Goal: Task Accomplishment & Management: Use online tool/utility

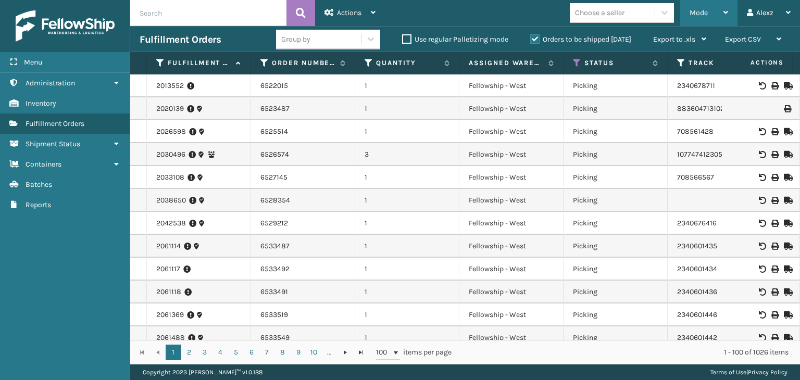
click at [706, 16] on span "Mode" at bounding box center [698, 12] width 18 height 9
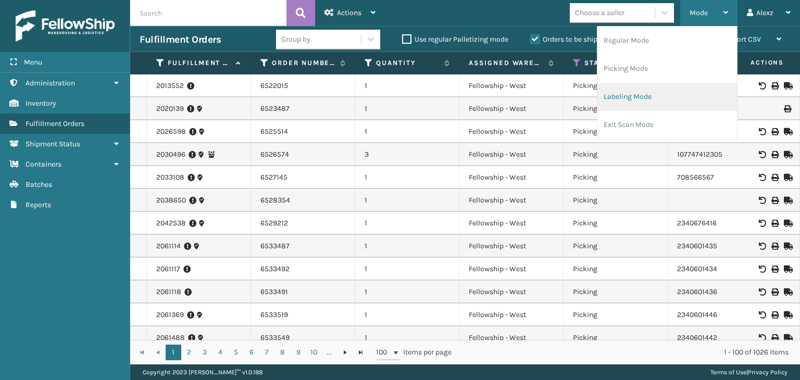
click at [660, 90] on li "Labeling Mode" at bounding box center [667, 97] width 140 height 28
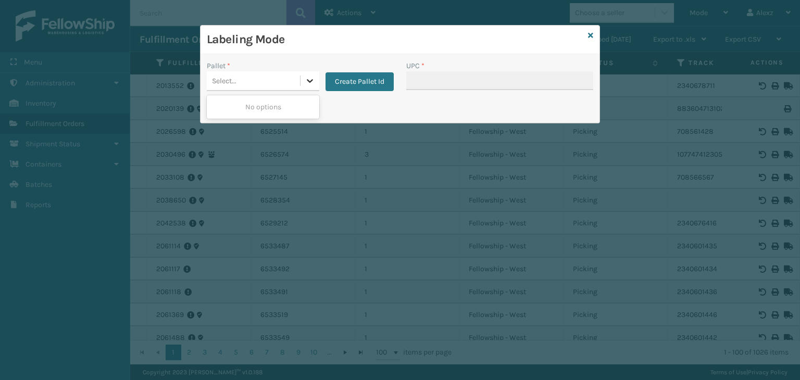
click at [312, 79] on icon at bounding box center [310, 81] width 10 height 10
click at [258, 82] on div "Select..." at bounding box center [253, 80] width 93 height 17
click at [306, 80] on icon at bounding box center [310, 81] width 10 height 10
click at [590, 35] on icon at bounding box center [590, 35] width 5 height 7
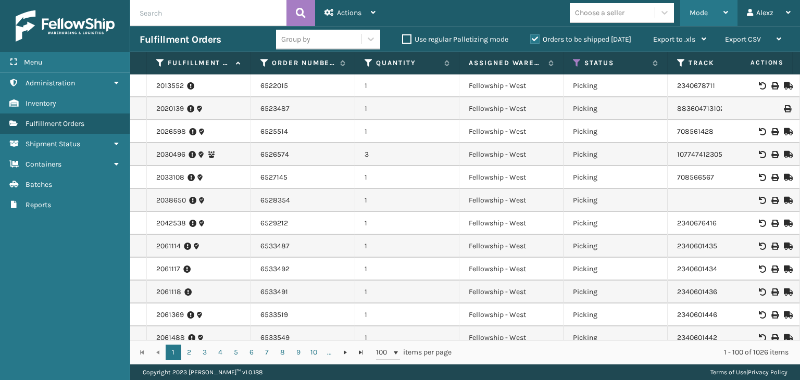
click at [712, 12] on div "Mode" at bounding box center [708, 13] width 39 height 26
click at [444, 14] on div "Mode Regular Mode Picking Mode Labeling Mode Exit Scan Mode Choose a seller Ale…" at bounding box center [592, 13] width 415 height 26
click at [699, 21] on div "Mode" at bounding box center [708, 13] width 39 height 26
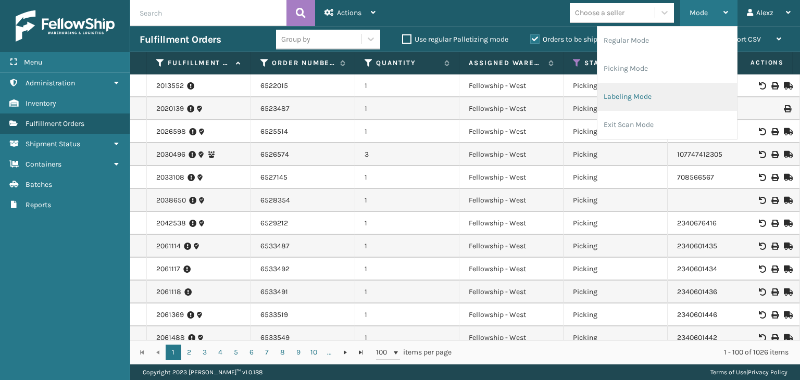
click at [637, 91] on li "Labeling Mode" at bounding box center [667, 97] width 140 height 28
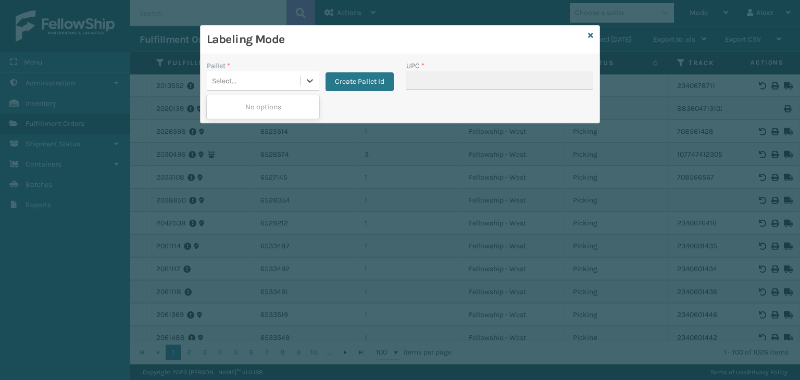
click at [285, 86] on div "Select..." at bounding box center [253, 80] width 93 height 17
click at [349, 81] on button "Create Pallet Id" at bounding box center [359, 81] width 68 height 19
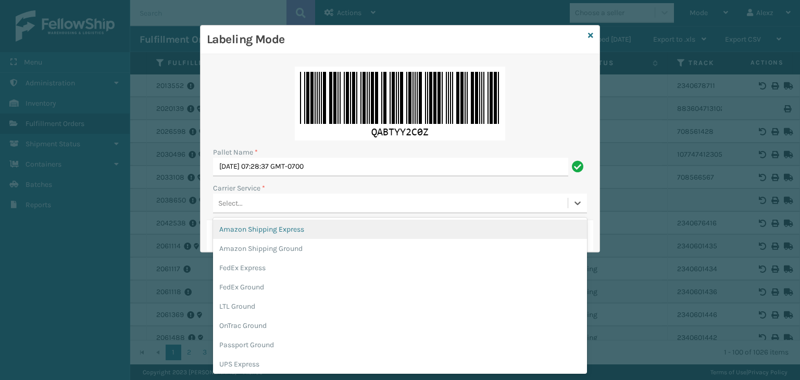
click at [296, 209] on div "Select..." at bounding box center [390, 203] width 355 height 17
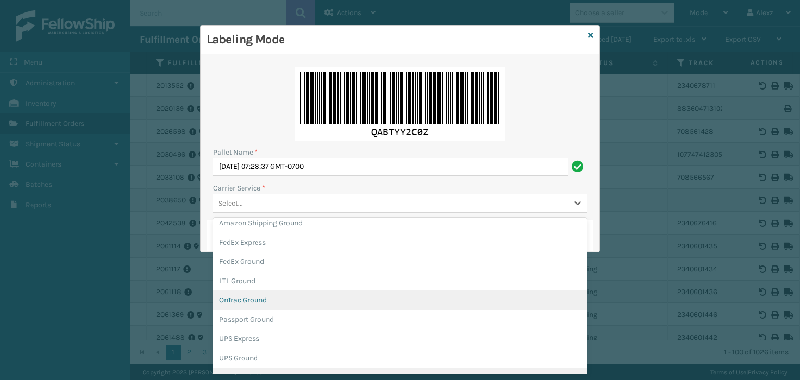
scroll to position [45, 0]
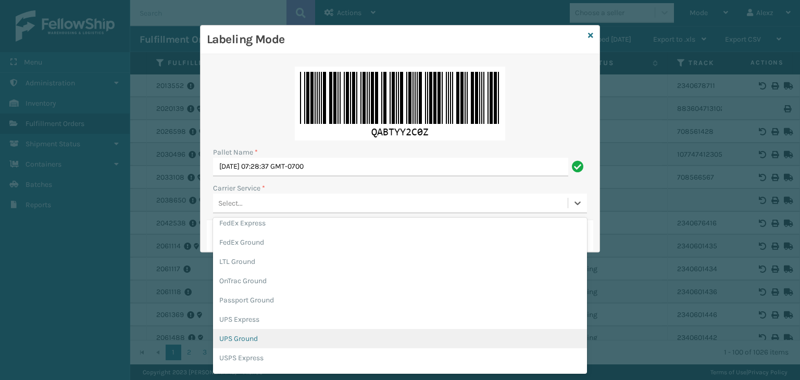
click at [249, 334] on div "UPS Ground" at bounding box center [400, 338] width 374 height 19
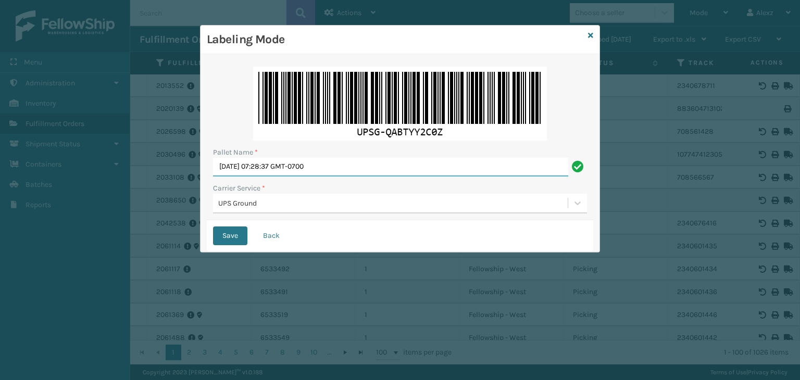
click at [343, 166] on input "[DATE] 07:28:37 GMT-0700" at bounding box center [390, 167] width 355 height 19
click at [342, 166] on input "870434" at bounding box center [390, 167] width 355 height 19
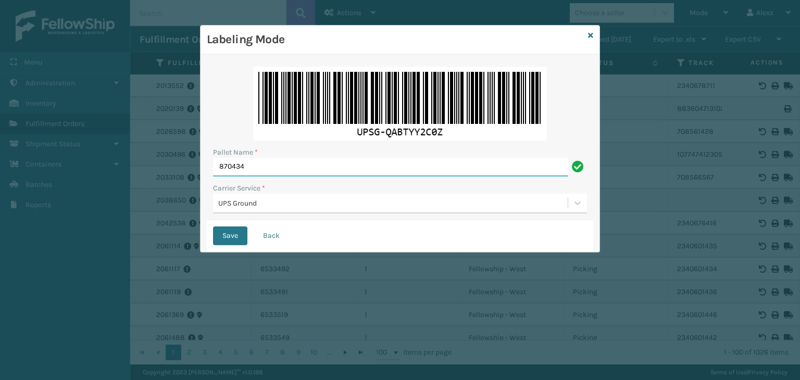
click at [342, 166] on input "870434" at bounding box center [390, 167] width 355 height 19
type input "870434"
click at [235, 235] on button "Save" at bounding box center [230, 236] width 34 height 19
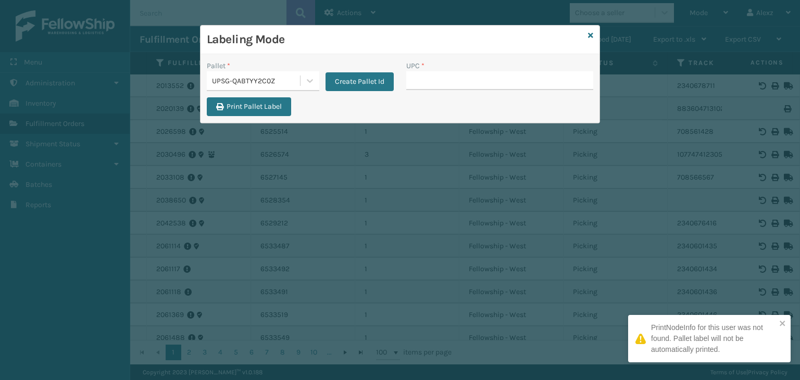
click at [235, 235] on div "Labeling Mode Pallet * UPSG-QABTYY2C0Z Create Pallet Id UPC * Print Pallet Label" at bounding box center [400, 190] width 800 height 380
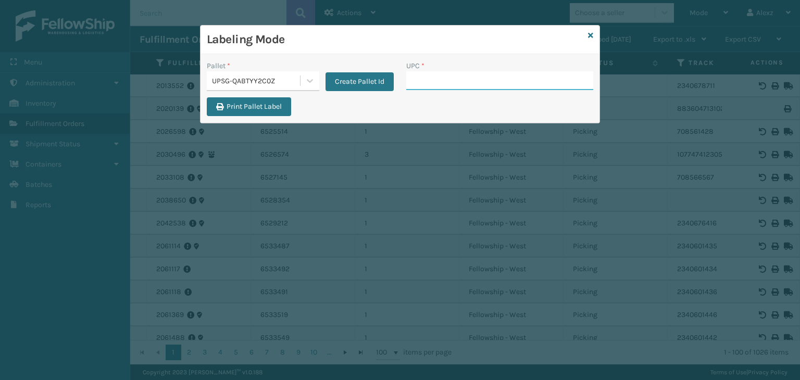
click at [446, 86] on input "UPC *" at bounding box center [499, 80] width 187 height 19
click at [591, 34] on icon at bounding box center [590, 35] width 5 height 7
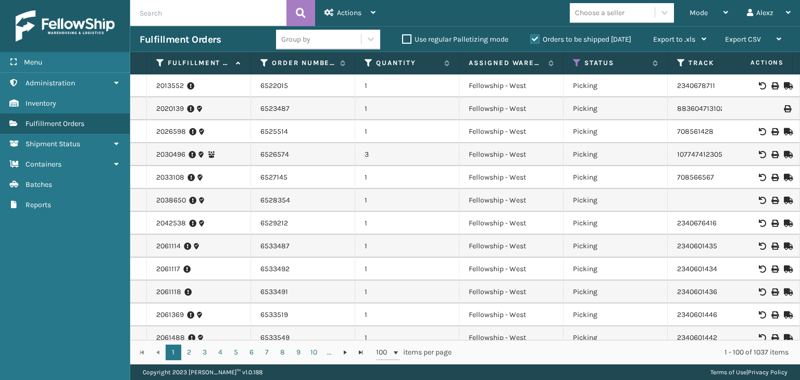
click at [254, 6] on input "text" at bounding box center [208, 13] width 156 height 26
type input "bright"
click at [272, 11] on span at bounding box center [274, 13] width 6 height 6
click at [777, 12] on div "Alexz" at bounding box center [769, 13] width 44 height 26
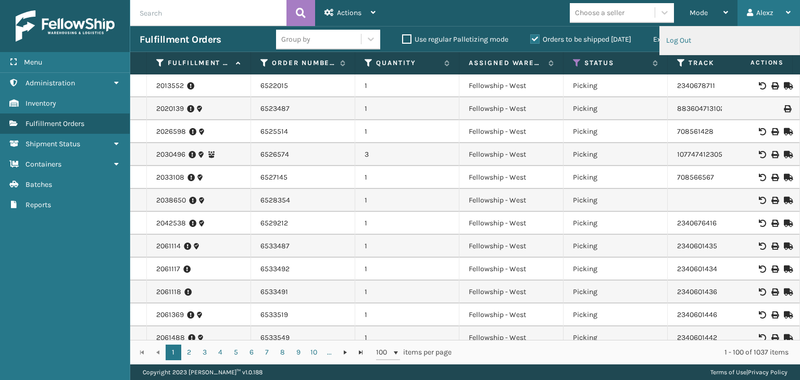
click at [707, 48] on li "Log Out" at bounding box center [730, 41] width 140 height 28
